Goal: Transaction & Acquisition: Purchase product/service

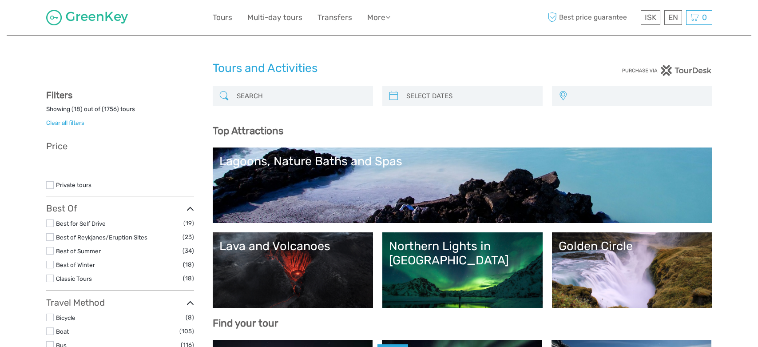
select select
click at [299, 88] on input "search" at bounding box center [300, 96] width 135 height 16
select select
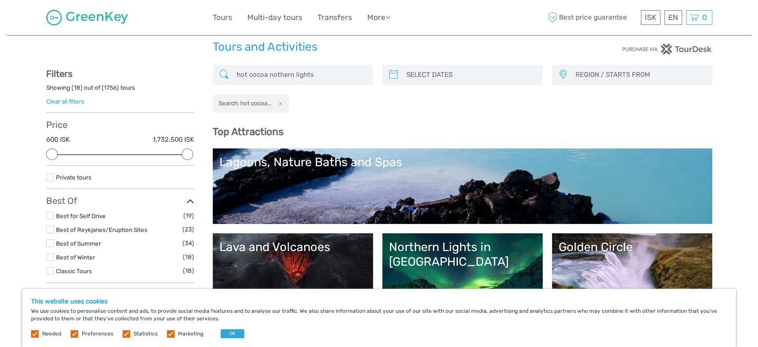
click at [286, 97] on div "hot cocoa nothern lights REGION / STARTS FROM Capital Region East North Northea…" at bounding box center [462, 89] width 499 height 48
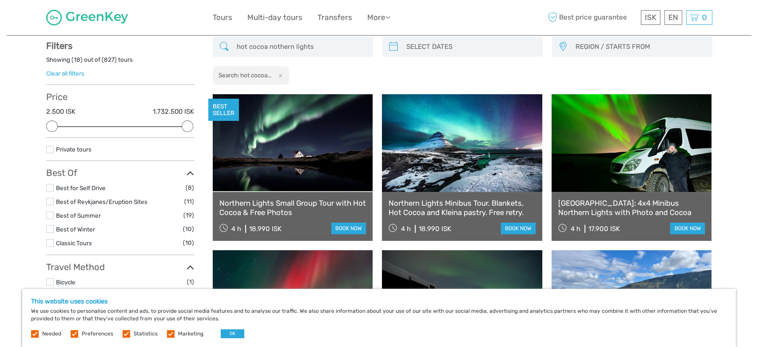
scroll to position [50, 0]
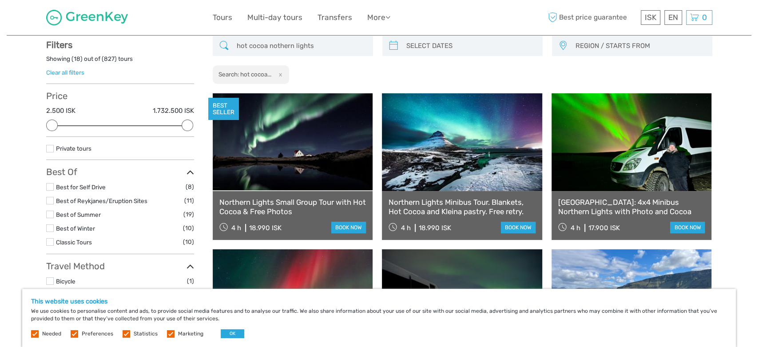
type input "hot cocoa nothern lights"
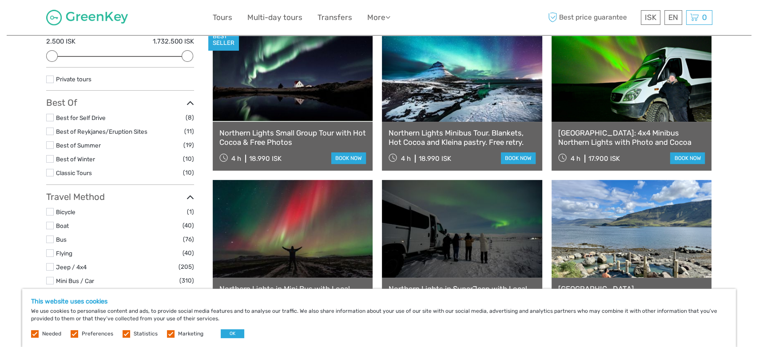
scroll to position [116, 0]
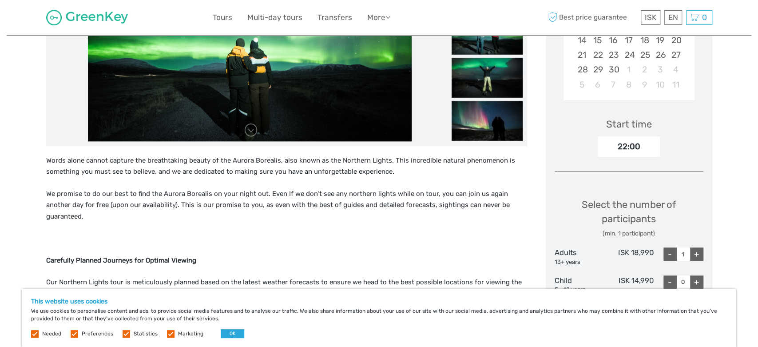
scroll to position [213, 0]
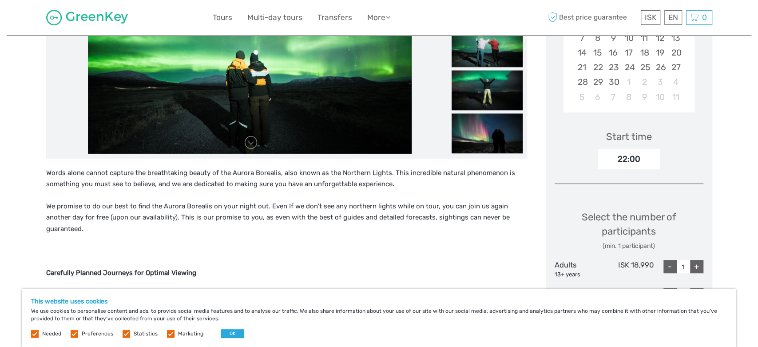
click at [703, 261] on div "Choose Date of Travel Next Month September 2025 Su Mo Tu We Th Fr Sa 31 1 2 3 4…" at bounding box center [628, 209] width 166 height 545
click at [697, 261] on div "+" at bounding box center [696, 266] width 13 height 13
type input "2"
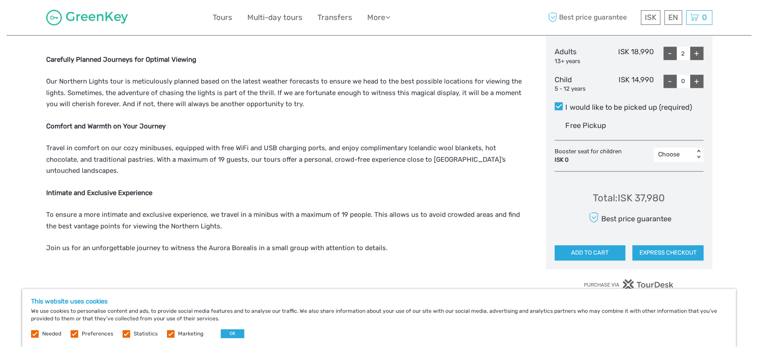
scroll to position [402, 0]
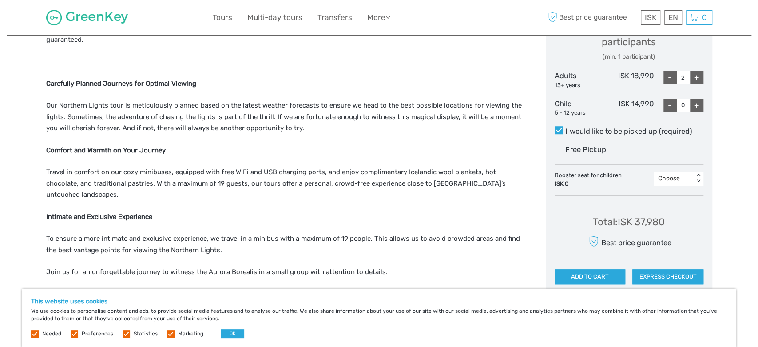
click at [599, 277] on button "ADD TO CART" at bounding box center [589, 276] width 71 height 15
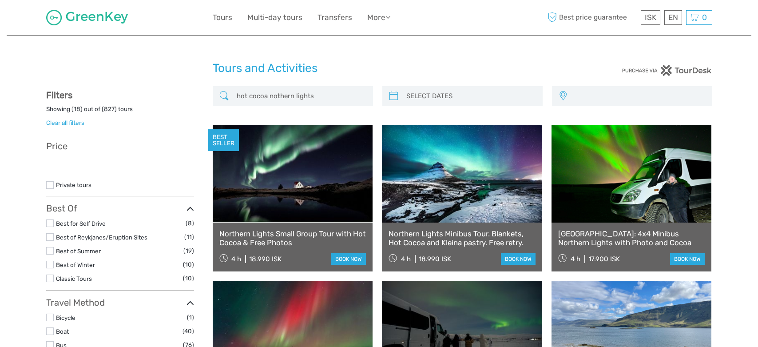
select select
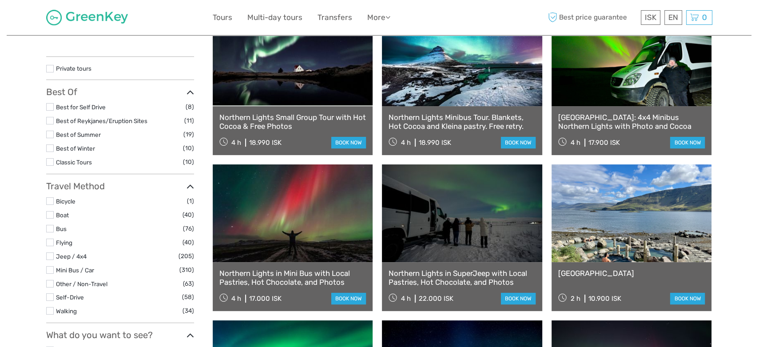
scroll to position [116, 0]
select select
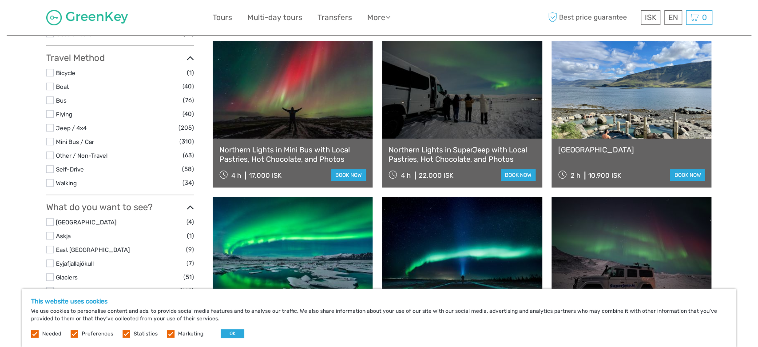
scroll to position [282, 0]
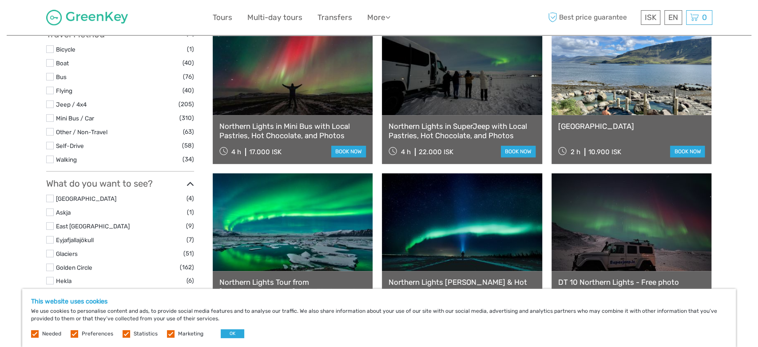
drag, startPoint x: 470, startPoint y: 135, endPoint x: 757, endPoint y: 103, distance: 288.6
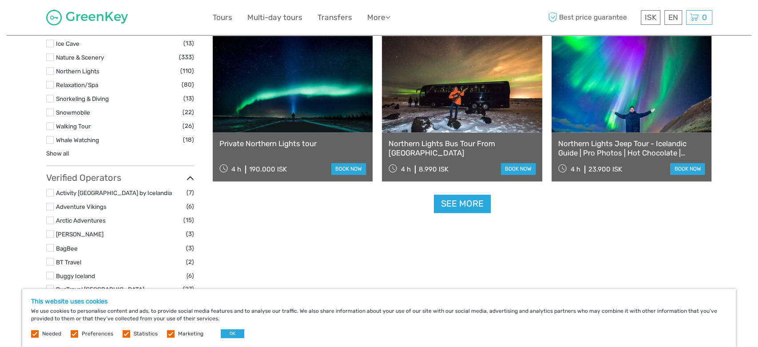
scroll to position [886, 0]
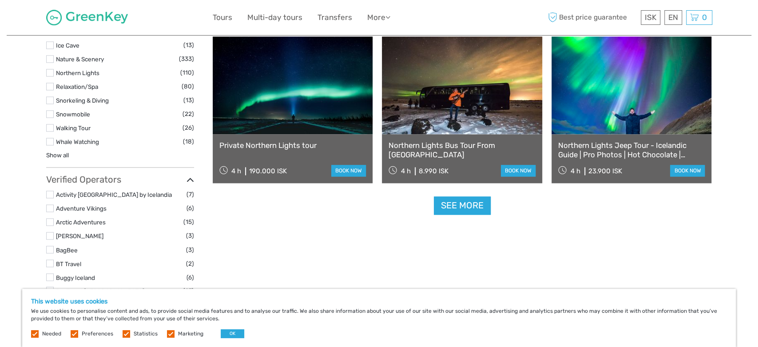
click at [467, 197] on link "See more" at bounding box center [462, 205] width 57 height 18
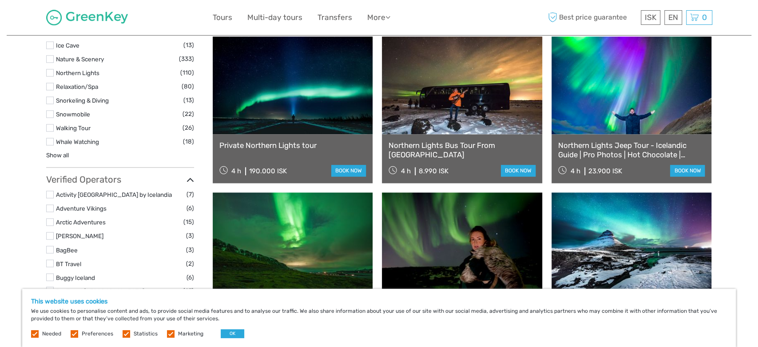
click at [735, 166] on div "Tours and Activities Tours and Activities hot cocoa nothern lights REGION / STA…" at bounding box center [379, 173] width 744 height 2119
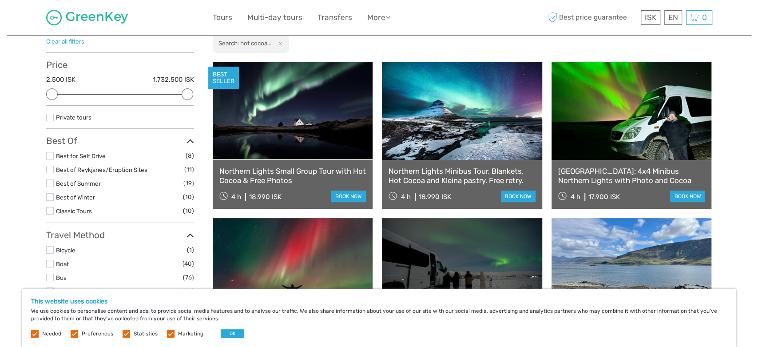
scroll to position [105, 0]
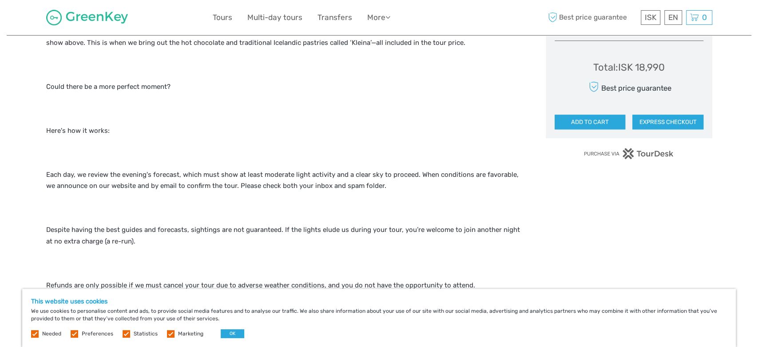
scroll to position [501, 0]
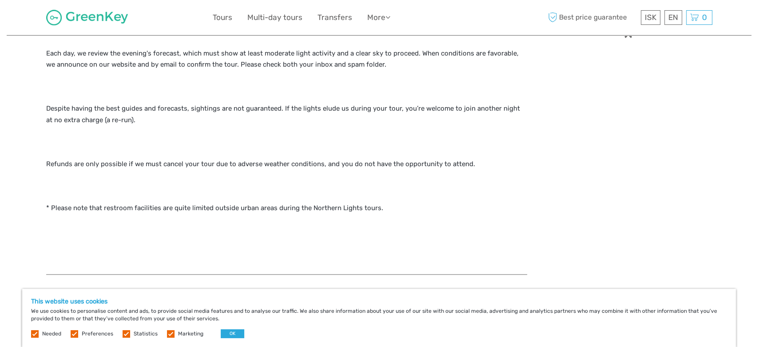
click at [310, 144] on p at bounding box center [286, 142] width 481 height 12
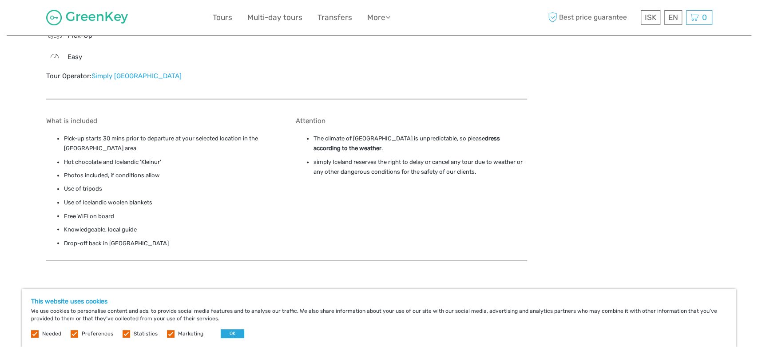
scroll to position [927, 0]
click at [391, 107] on div "What is included Pick-up starts 30 mins prior to departure at your selected loc…" at bounding box center [286, 182] width 481 height 153
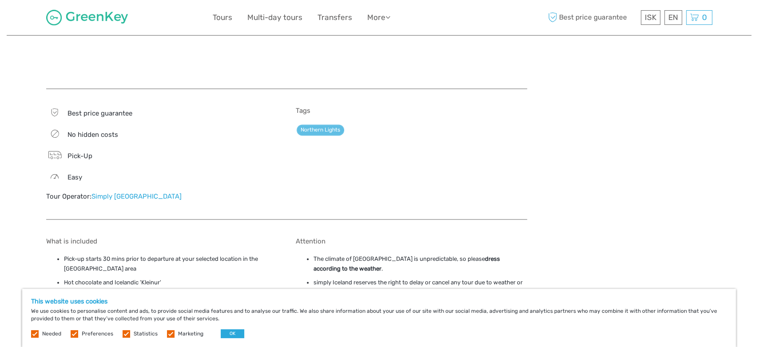
scroll to position [805, 0]
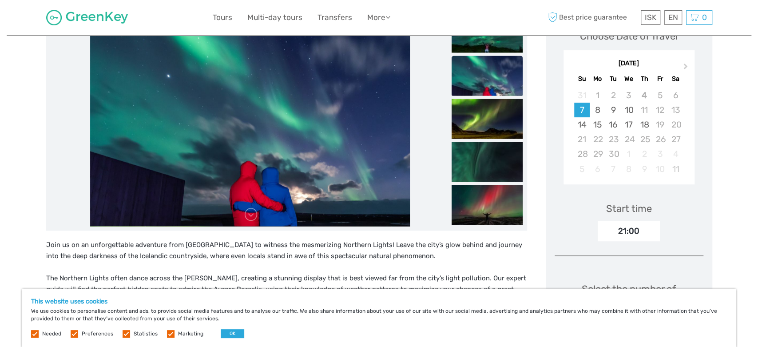
scroll to position [142, 0]
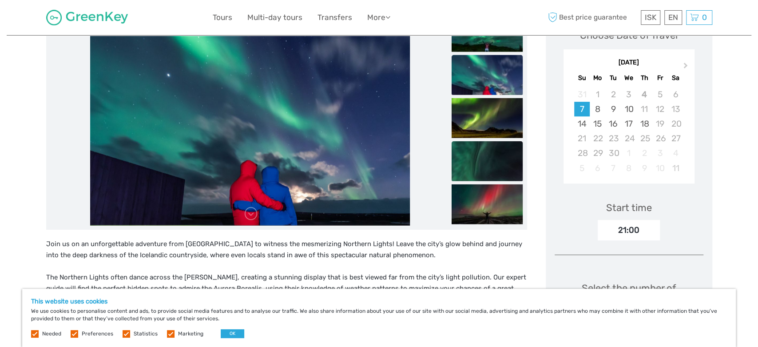
click at [472, 154] on img at bounding box center [486, 161] width 71 height 40
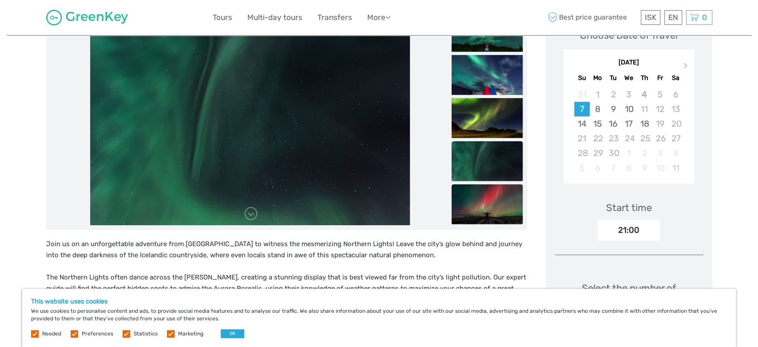
click at [481, 203] on img at bounding box center [486, 204] width 71 height 40
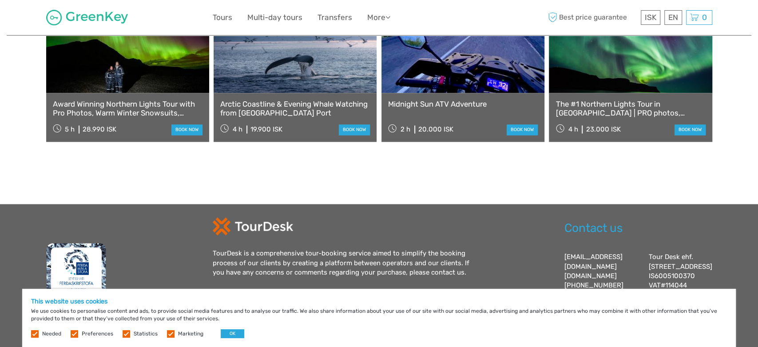
scroll to position [994, 0]
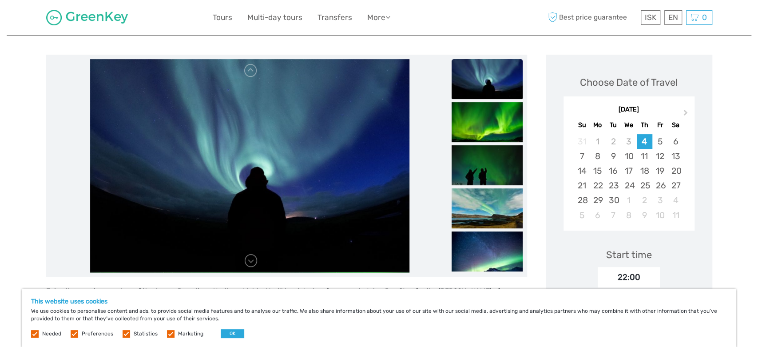
scroll to position [118, 0]
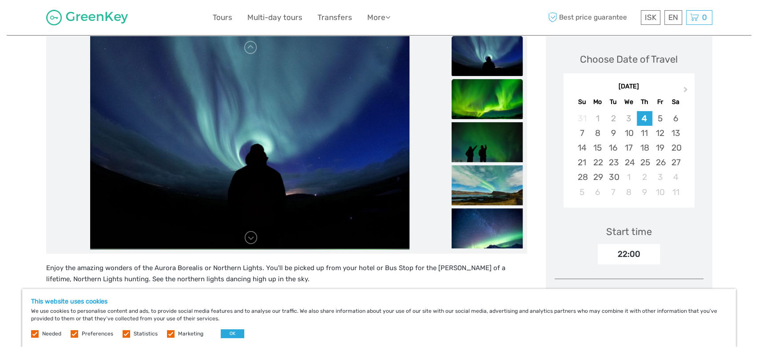
click at [503, 103] on img at bounding box center [486, 99] width 71 height 40
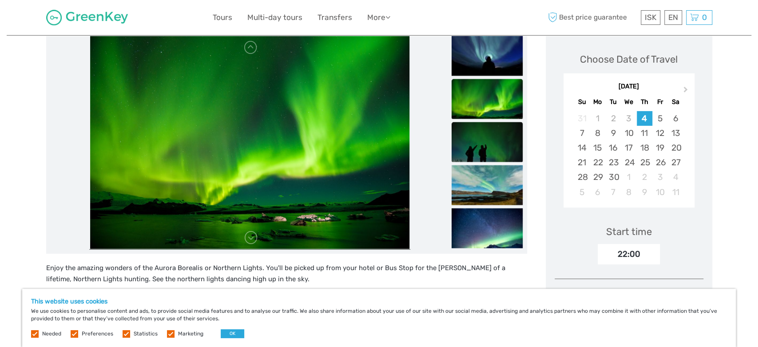
click at [494, 140] on img at bounding box center [486, 142] width 71 height 40
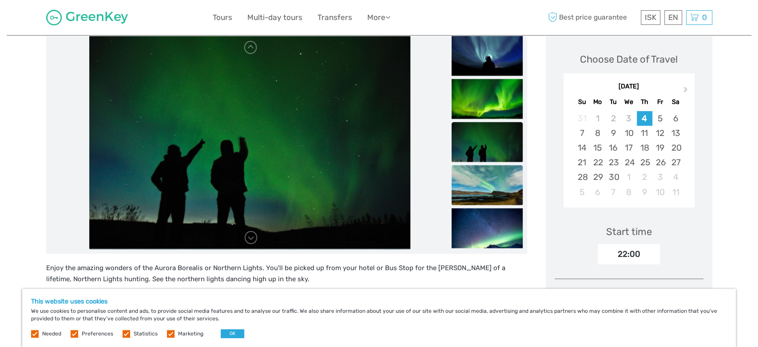
click at [486, 177] on img at bounding box center [486, 185] width 71 height 40
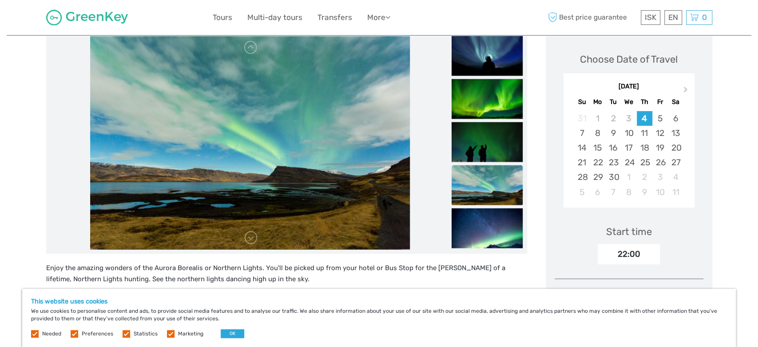
click at [485, 204] on img at bounding box center [486, 185] width 71 height 40
click at [485, 221] on img at bounding box center [486, 228] width 71 height 40
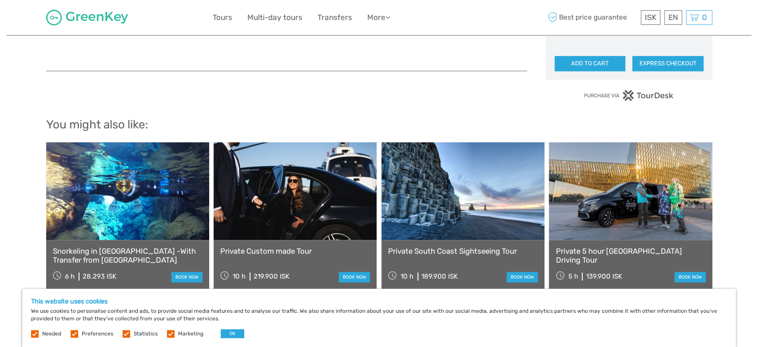
scroll to position [734, 0]
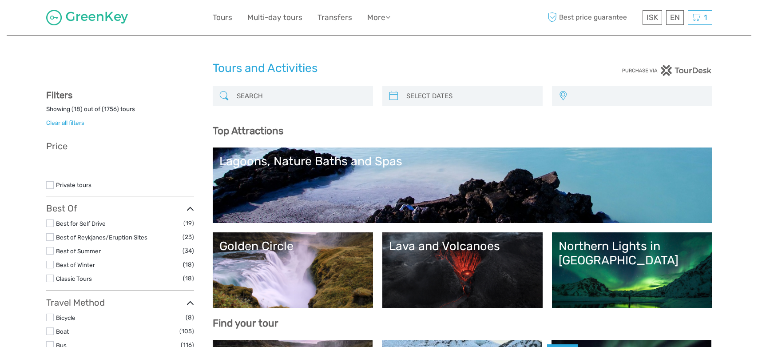
select select
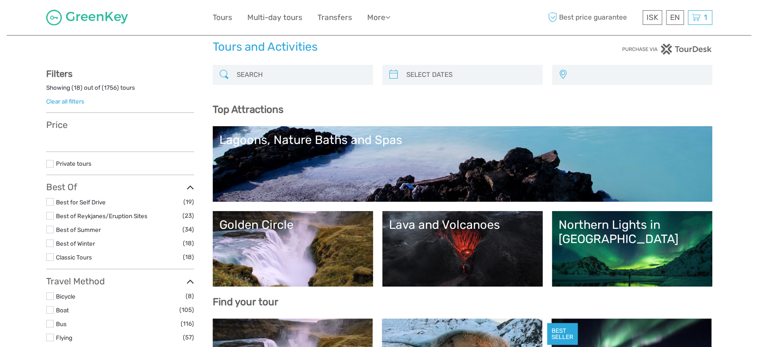
scroll to position [24, 0]
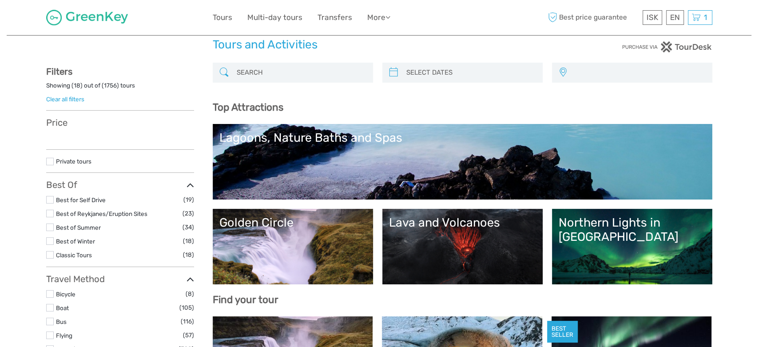
select select
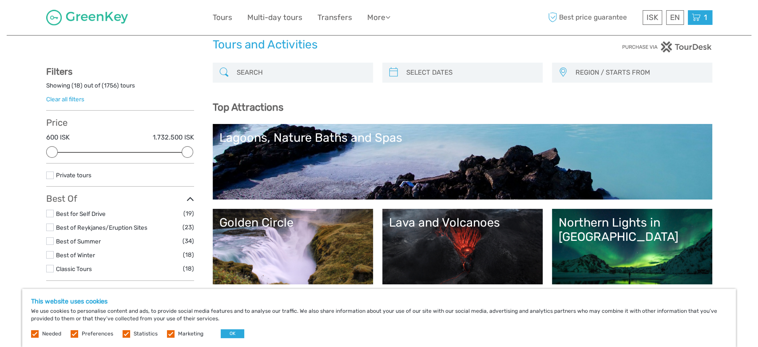
scroll to position [0, 0]
click at [707, 20] on span "1" at bounding box center [705, 17] width 6 height 9
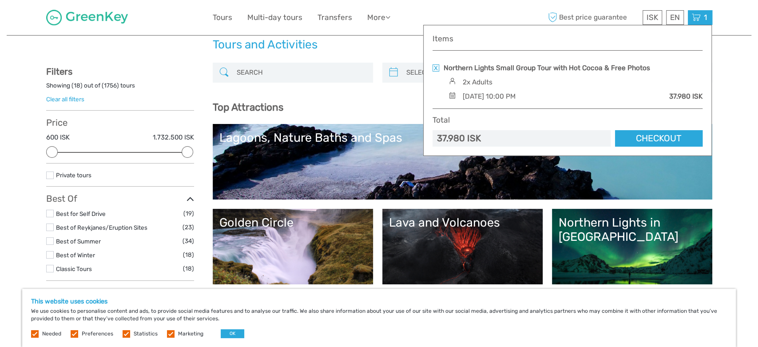
click at [632, 136] on link "Checkout" at bounding box center [658, 138] width 87 height 16
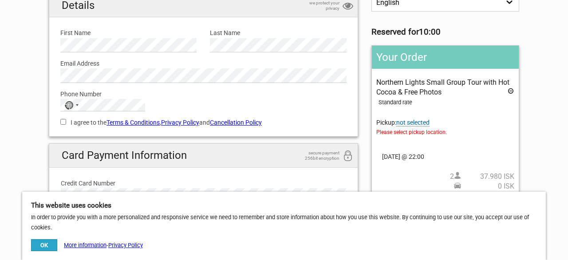
scroll to position [89, 0]
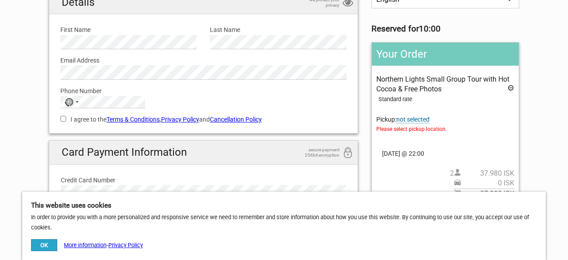
click at [418, 119] on span "not selected" at bounding box center [412, 120] width 33 height 8
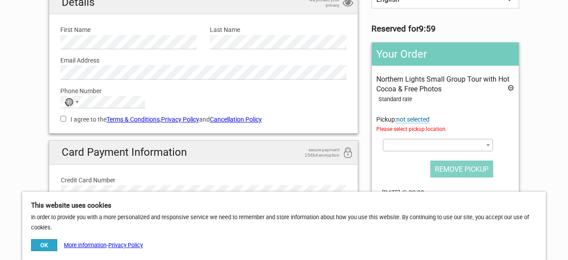
scroll to position [0, 0]
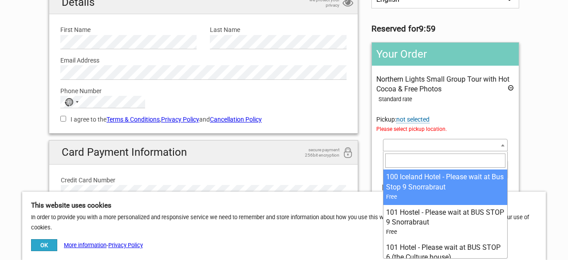
click at [449, 142] on span at bounding box center [445, 145] width 125 height 12
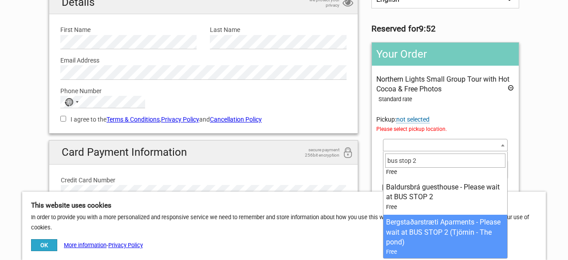
scroll to position [51, 0]
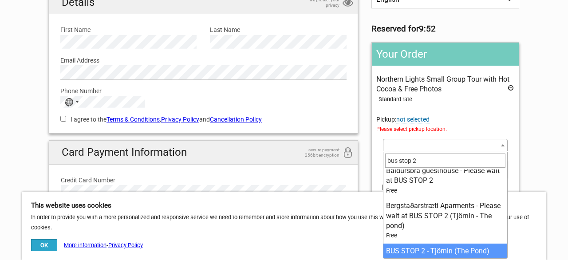
type input "bus stop 2"
select select "163587"
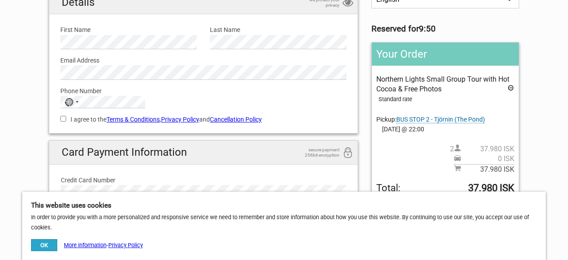
click at [563, 149] on section "1 Your details 2 Payment Information 3 Place your order English Español Deutsch…" at bounding box center [284, 128] width 568 height 381
click at [63, 118] on input "I agree to the Terms & Conditions , Privacy Policy and Cancellation Policy" at bounding box center [63, 119] width 6 height 6
checkbox input "true"
click at [32, 118] on section "1 Your details 2 Payment Information 3 Place your order English Español Deutsch…" at bounding box center [284, 128] width 568 height 381
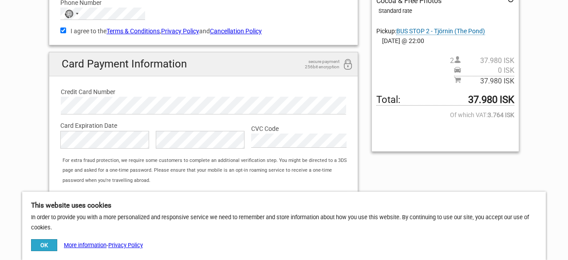
scroll to position [178, 0]
click at [451, 164] on div "English Español Deutsch Reserved for 8:24 Your Order Northern Lights Small Grou…" at bounding box center [284, 65] width 484 height 329
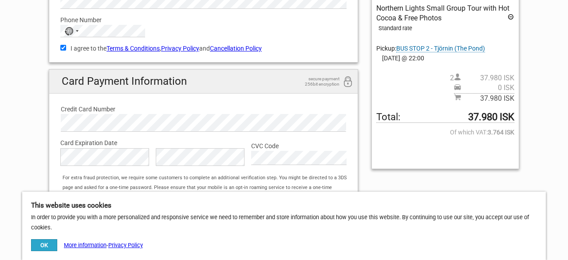
click at [49, 244] on button "OK" at bounding box center [44, 245] width 26 height 12
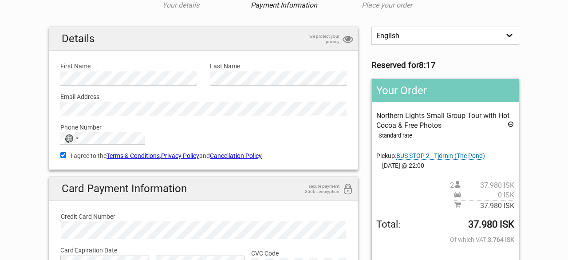
scroll to position [53, 0]
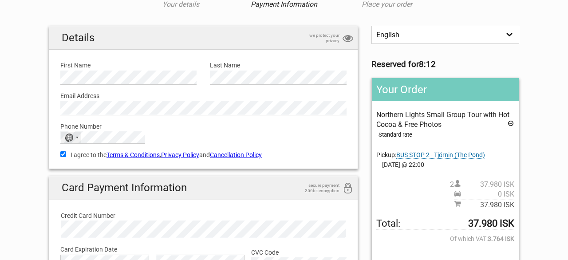
click at [73, 136] on div "No country selected" at bounding box center [68, 138] width 9 height 8
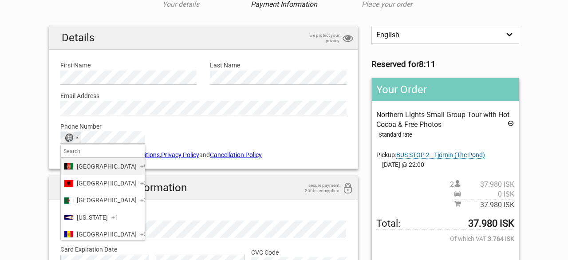
click at [82, 150] on input "Search" at bounding box center [103, 151] width 84 height 12
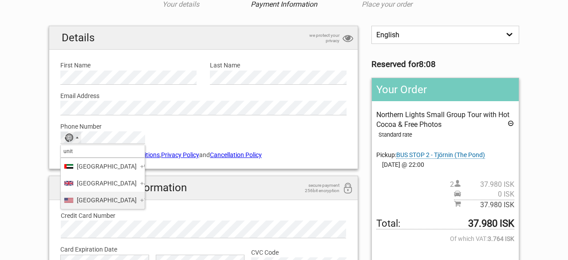
type input "unit"
click at [140, 205] on span "+1" at bounding box center [143, 200] width 7 height 10
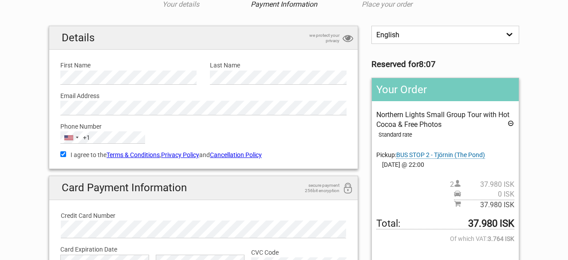
click at [35, 191] on section "1 Your details 2 Payment Information 3 Place your order English Español Deutsch…" at bounding box center [284, 163] width 568 height 381
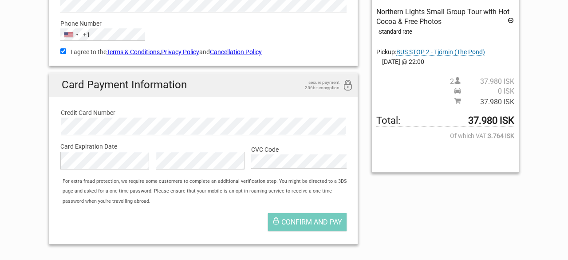
scroll to position [178, 0]
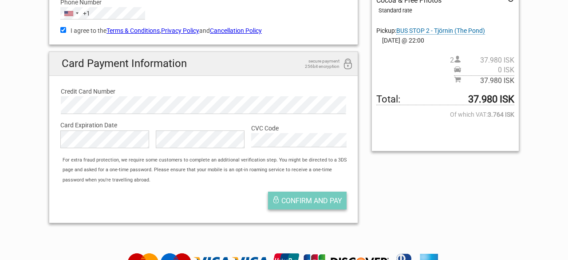
click at [316, 197] on span "Confirm and pay" at bounding box center [311, 201] width 61 height 8
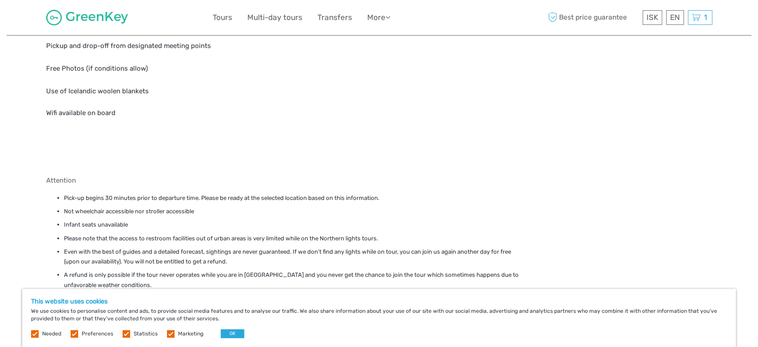
scroll to position [1160, 0]
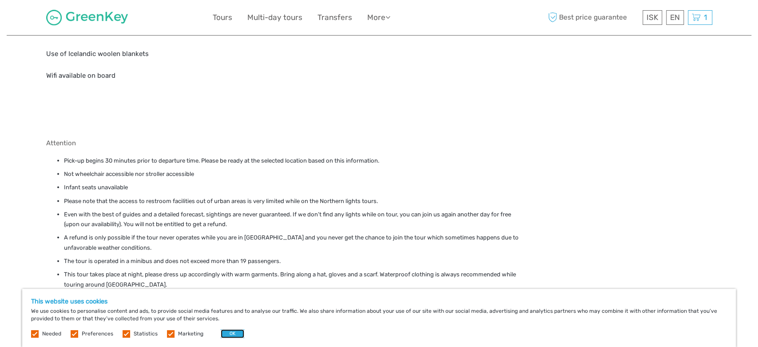
click at [225, 333] on button "OK" at bounding box center [233, 333] width 24 height 9
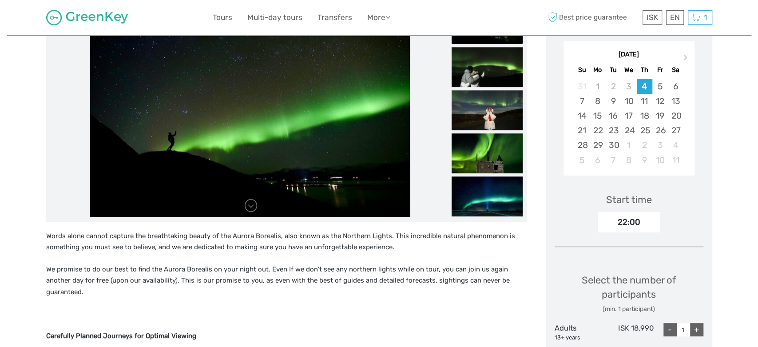
scroll to position [132, 0]
